Goal: Book appointment/travel/reservation

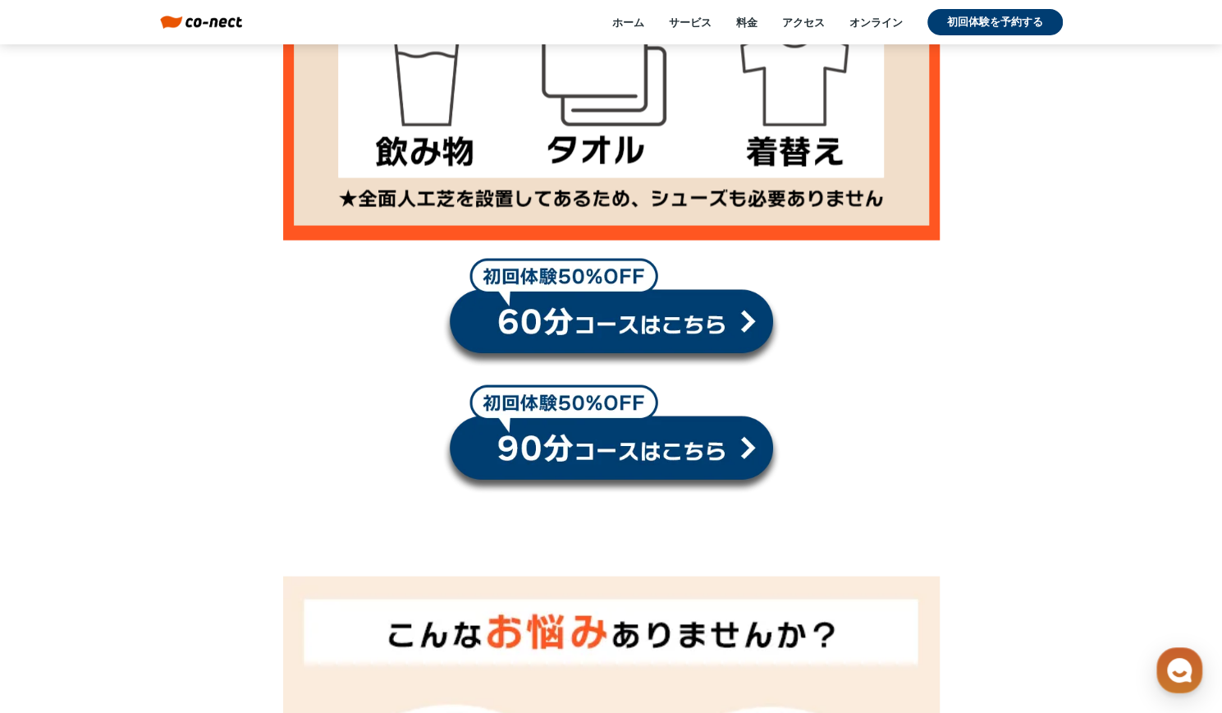
scroll to position [1741, 0]
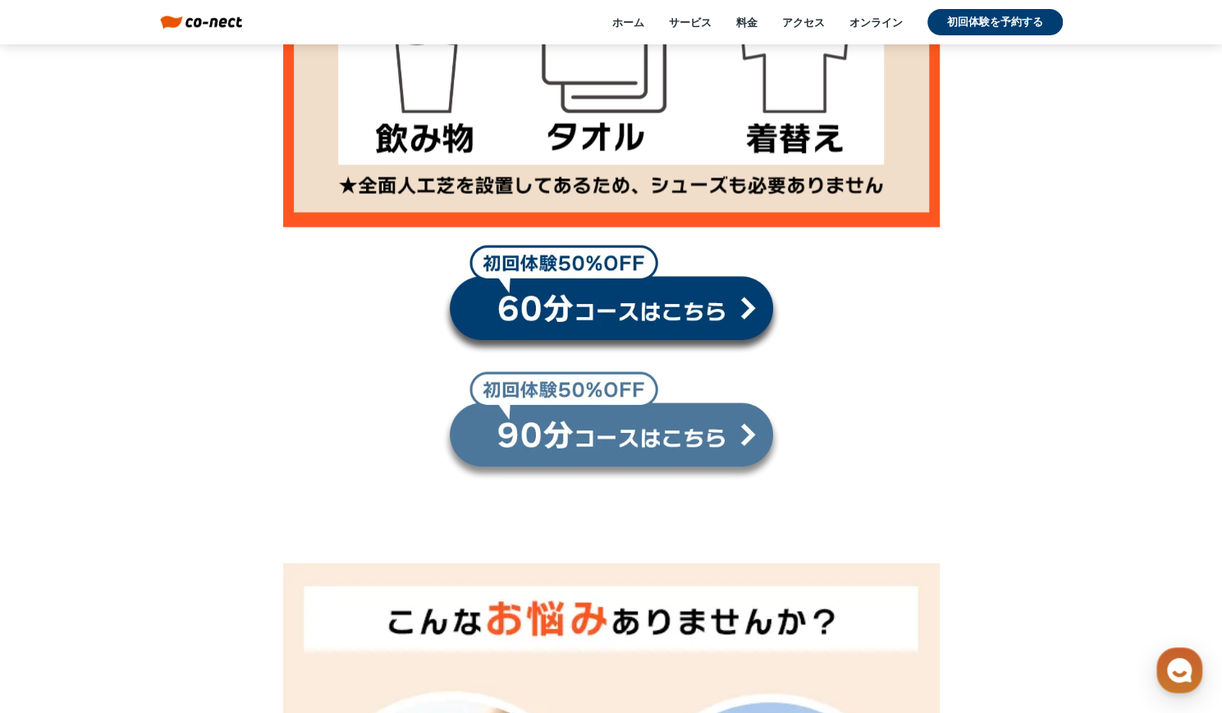
click at [487, 406] on link at bounding box center [612, 425] width 338 height 110
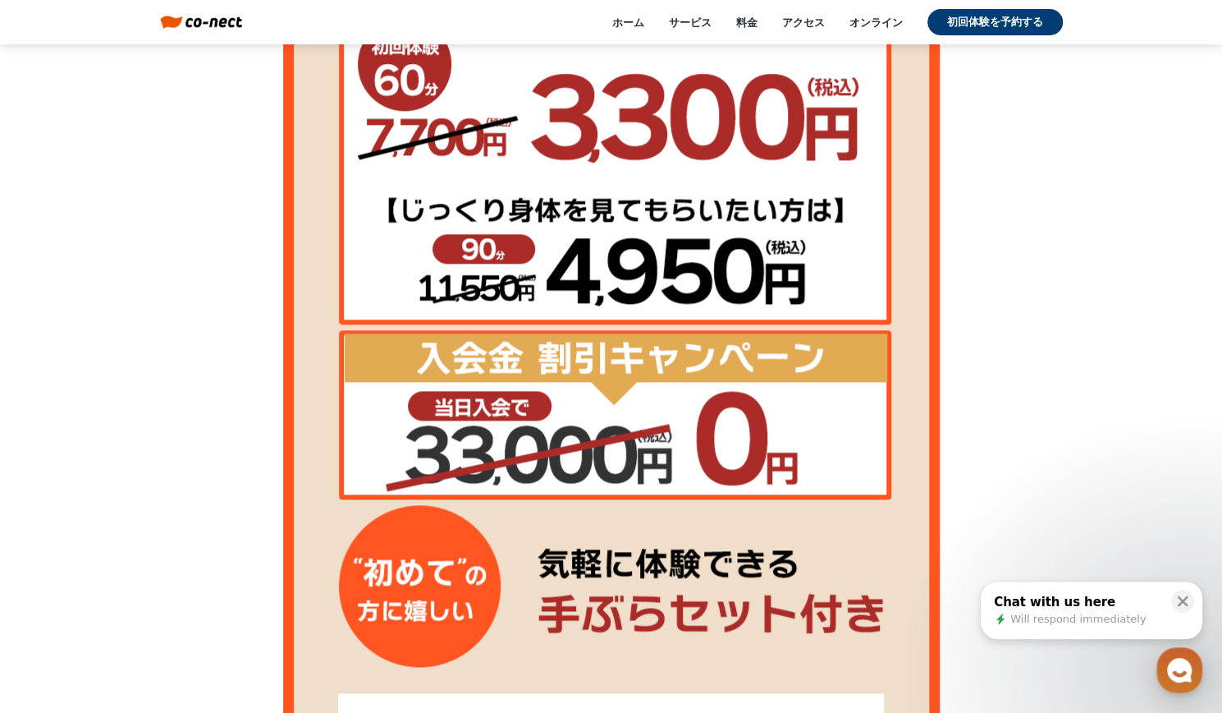
scroll to position [1038, 0]
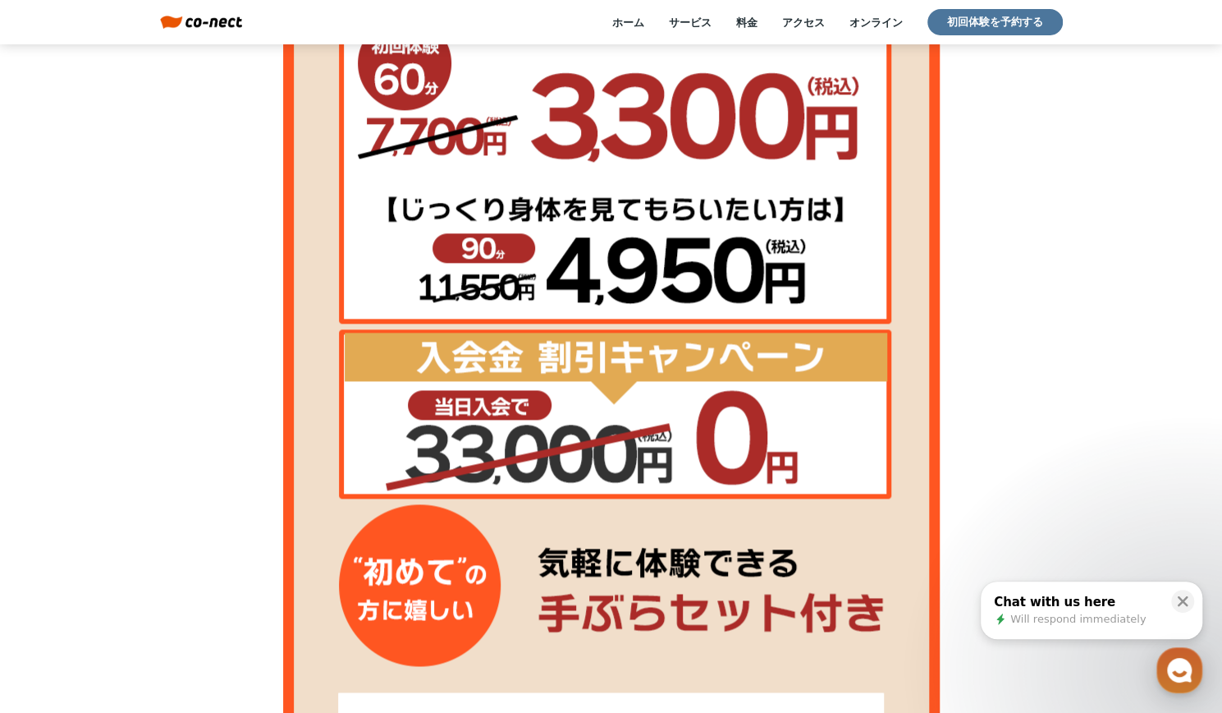
click at [997, 31] on link "初回体験を予約する" at bounding box center [995, 22] width 135 height 26
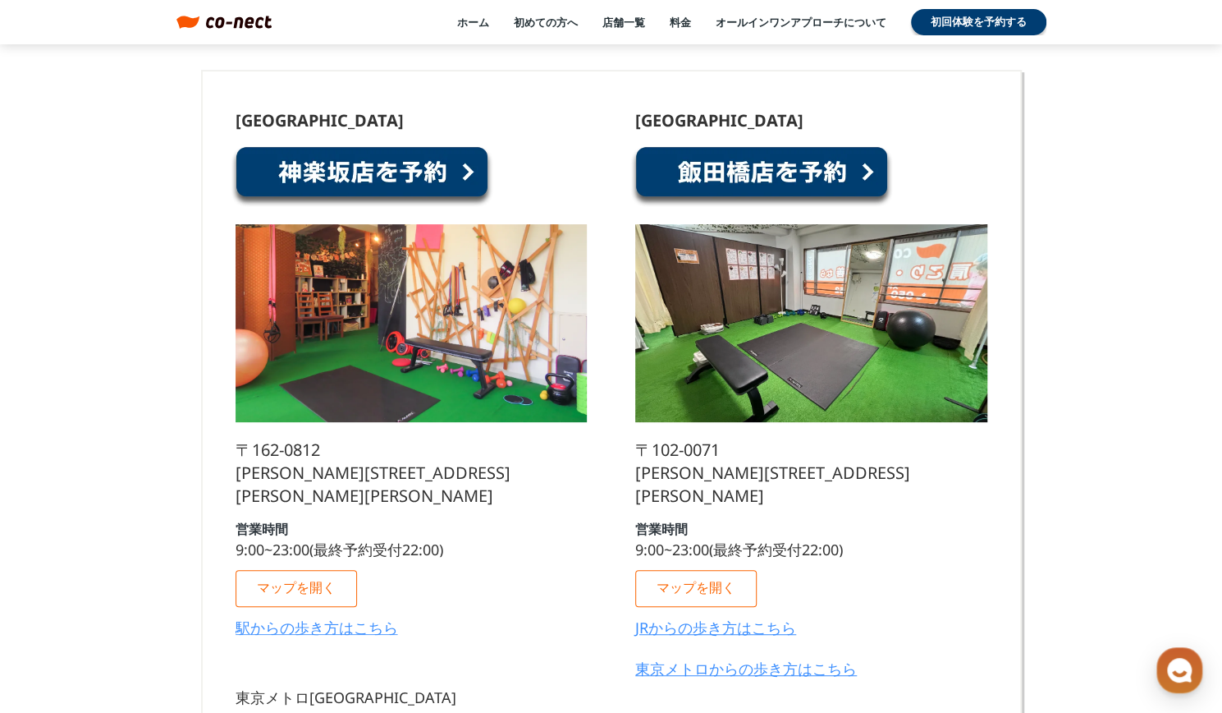
scroll to position [188, 0]
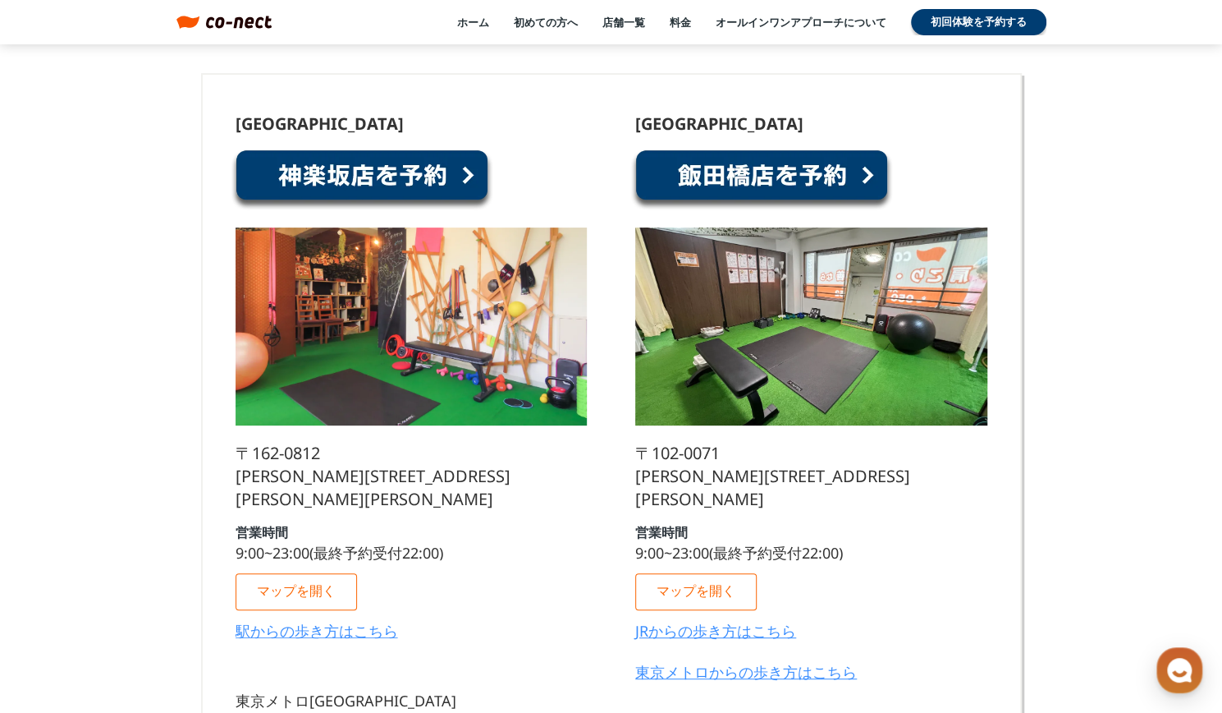
click at [851, 176] on link at bounding box center [762, 180] width 263 height 62
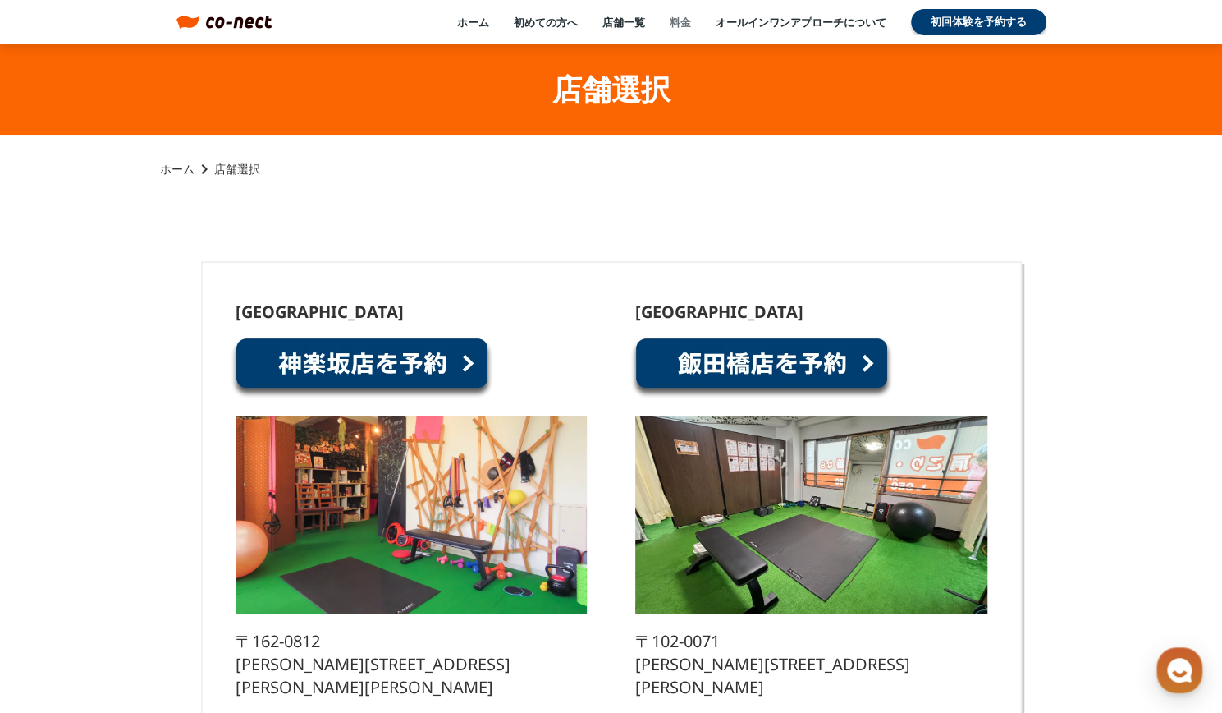
drag, startPoint x: 674, startPoint y: 13, endPoint x: 674, endPoint y: 22, distance: 9.0
click at [674, 22] on div "ホーム 初めての方へ 店舗一覧 料金 オールインワンアプローチについて 初回体験を予約する" at bounding box center [659, 22] width 774 height 26
click at [674, 22] on link "料金" at bounding box center [680, 22] width 21 height 15
